Goal: Information Seeking & Learning: Learn about a topic

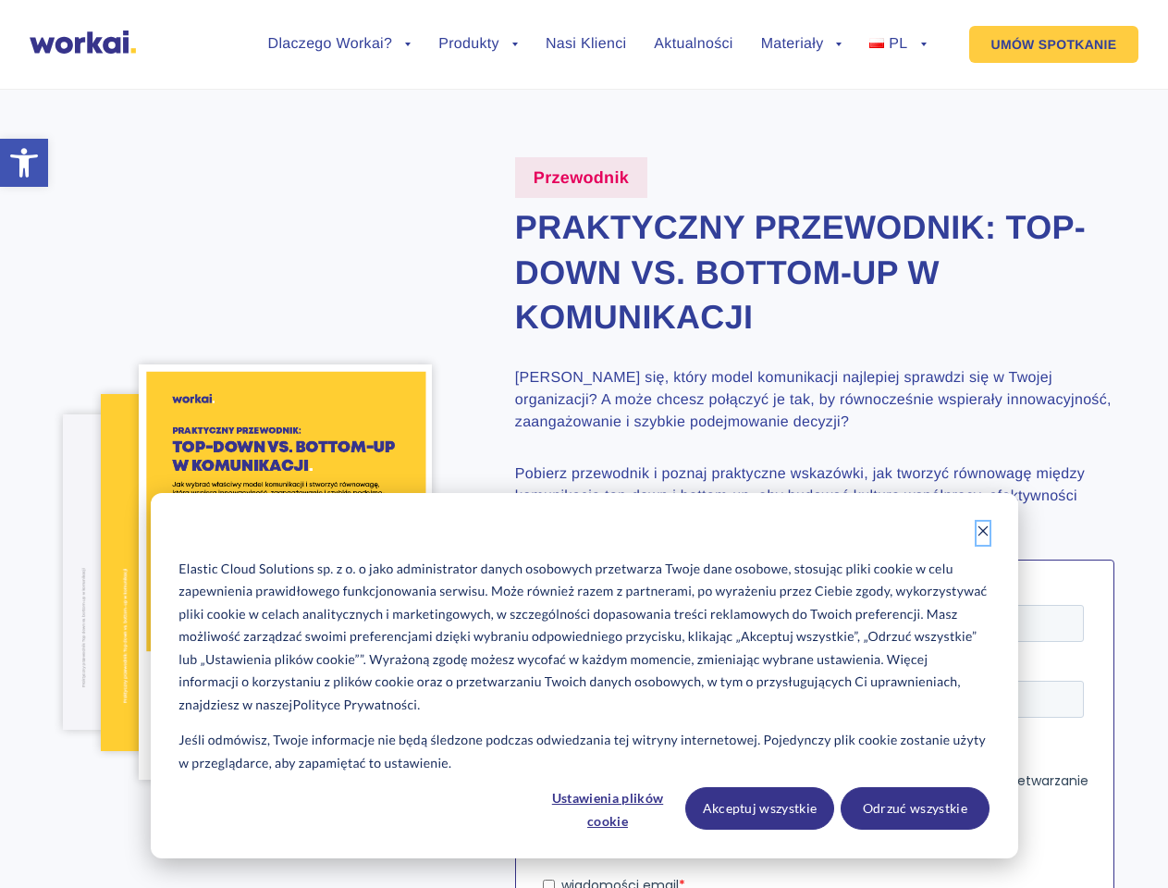
click at [983, 533] on icon "Dismiss cookie banner" at bounding box center [983, 530] width 13 height 13
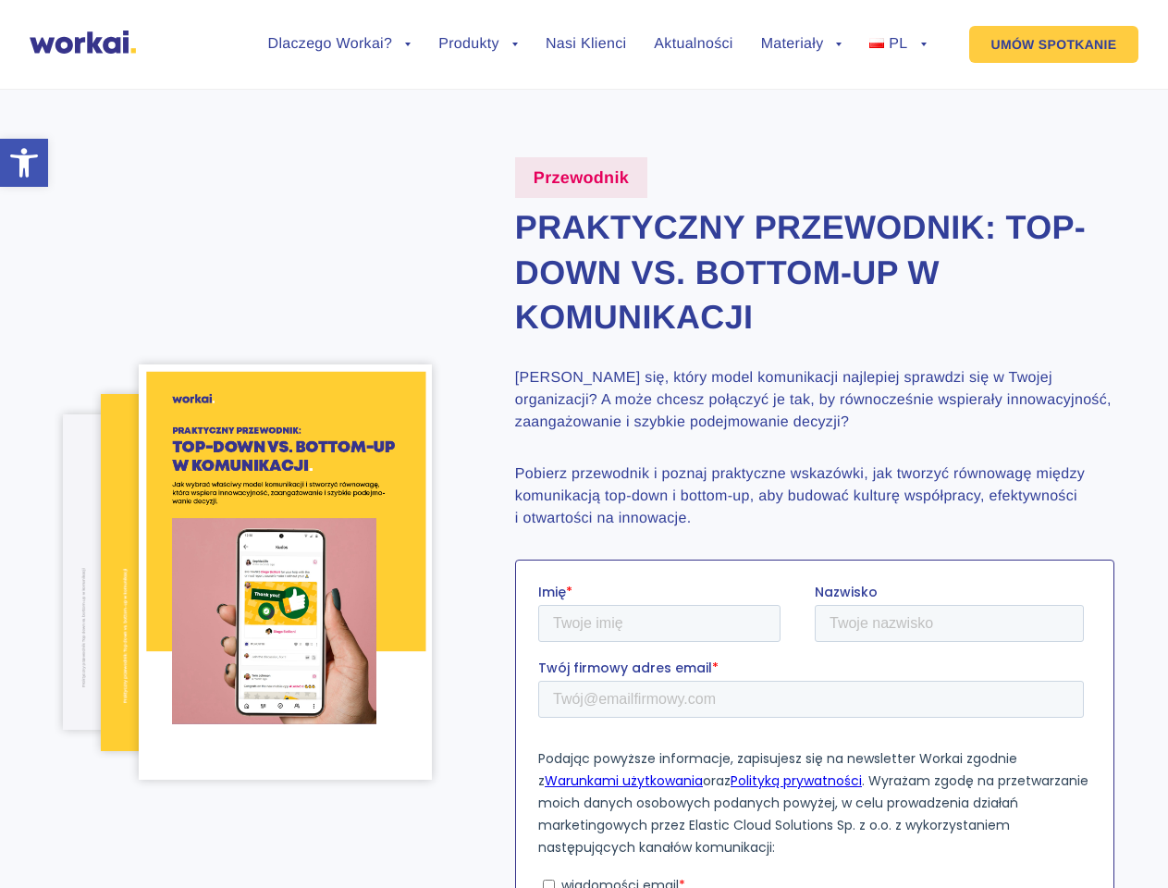
click at [609, 807] on p "Podając powyższe informacje, zapisujesz się na newsletter Workai zgodnie z Waru…" at bounding box center [813, 801] width 553 height 111
click at [760, 807] on p "Podając powyższe informacje, zapisujesz się na newsletter Workai zgodnie z Waru…" at bounding box center [813, 801] width 553 height 111
click at [915, 807] on p "Podając powyższe informacje, zapisujesz się na newsletter Workai zgodnie z Waru…" at bounding box center [813, 801] width 553 height 111
click at [339, 58] on li "Dlaczego Workai? back Dlaczego Workai? Kalkulator ROI Intranetu Bezpieczeństwo" at bounding box center [339, 58] width 143 height 43
click at [339, 44] on link "Dlaczego Workai?" at bounding box center [339, 44] width 143 height 15
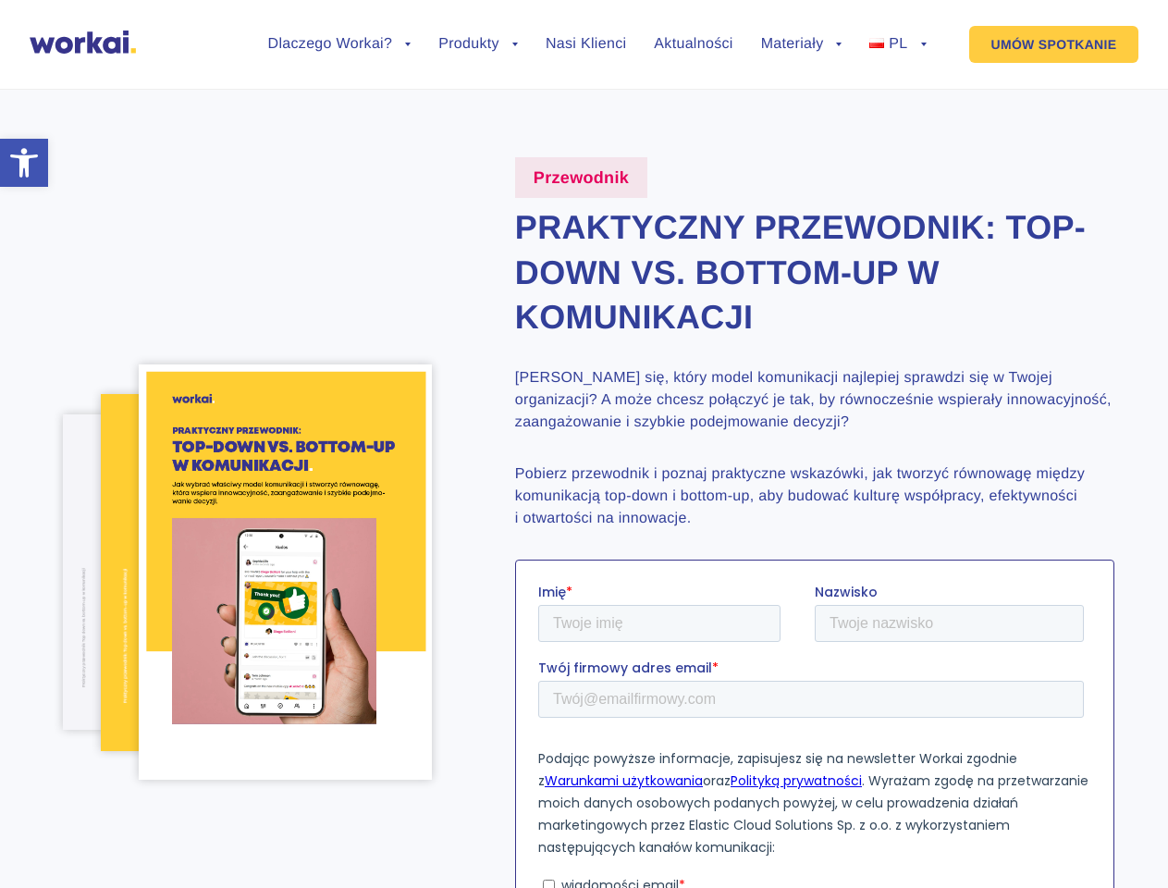
click at [478, 58] on li "Produkty back Workai Intranet Workai Connections Workai Knowledge Workai Mobile…" at bounding box center [478, 58] width 80 height 43
click at [802, 58] on li "Materiały back Centrum pomocy Przewodniki i ebooki Blog" at bounding box center [801, 58] width 81 height 43
click at [802, 44] on link "Materiały" at bounding box center [801, 44] width 81 height 15
click at [897, 58] on li "PL back EN FR ES DE" at bounding box center [897, 58] width 56 height 43
